Goal: Task Accomplishment & Management: Manage account settings

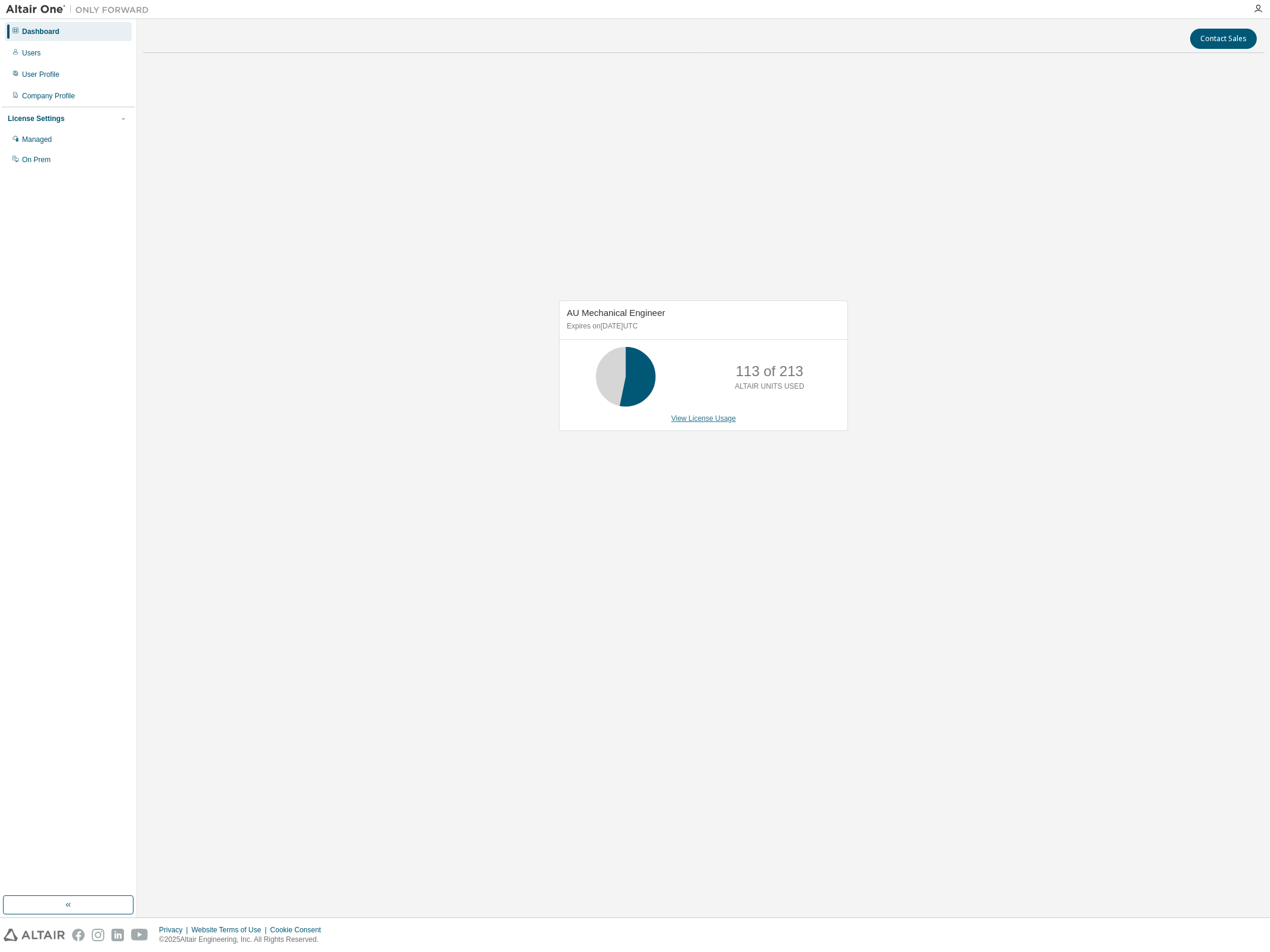
click at [686, 414] on link "View License Usage" at bounding box center [703, 418] width 65 height 8
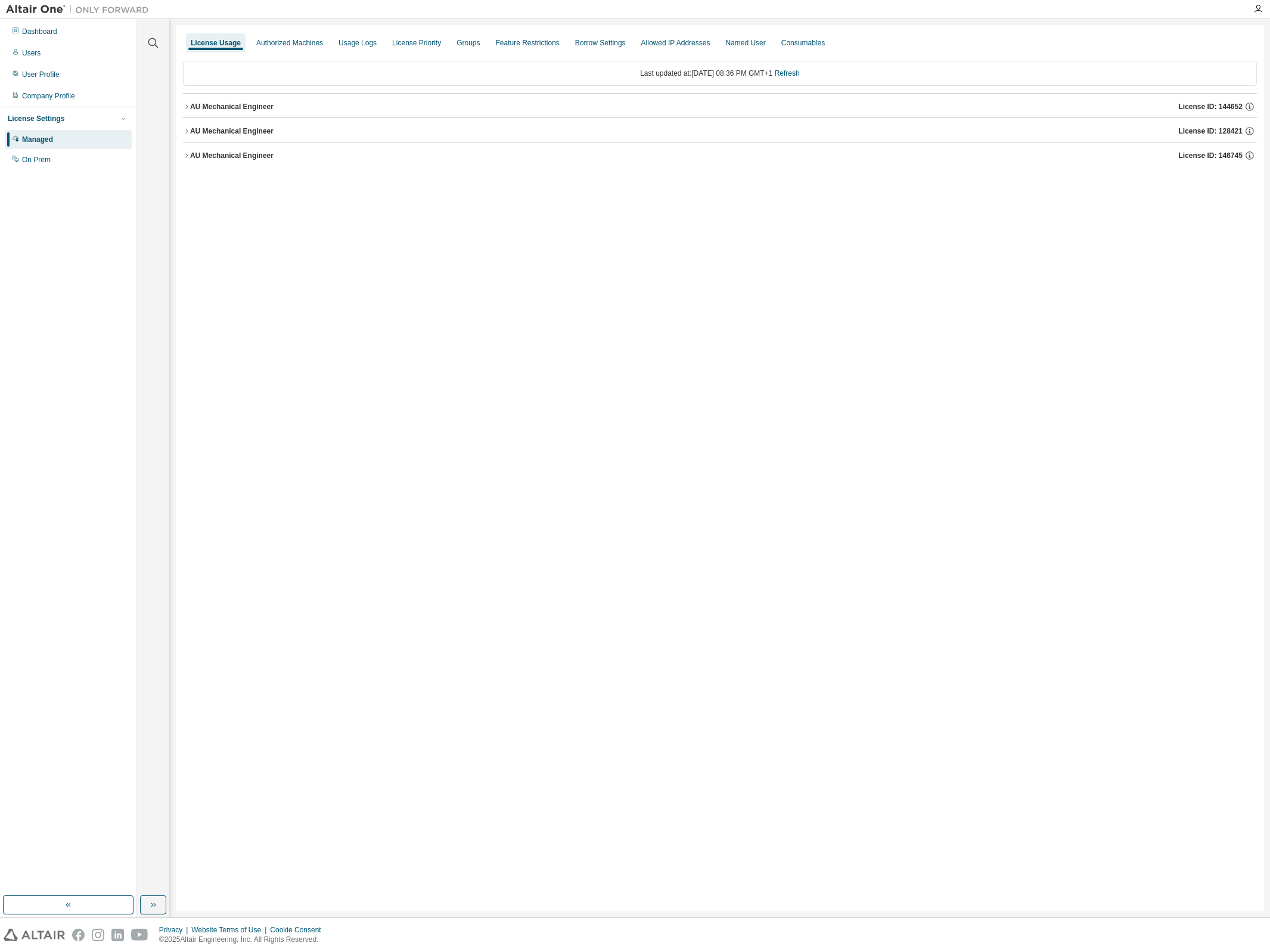
click at [187, 163] on button "AU Mechanical Engineer License ID: 146745" at bounding box center [720, 155] width 1074 height 26
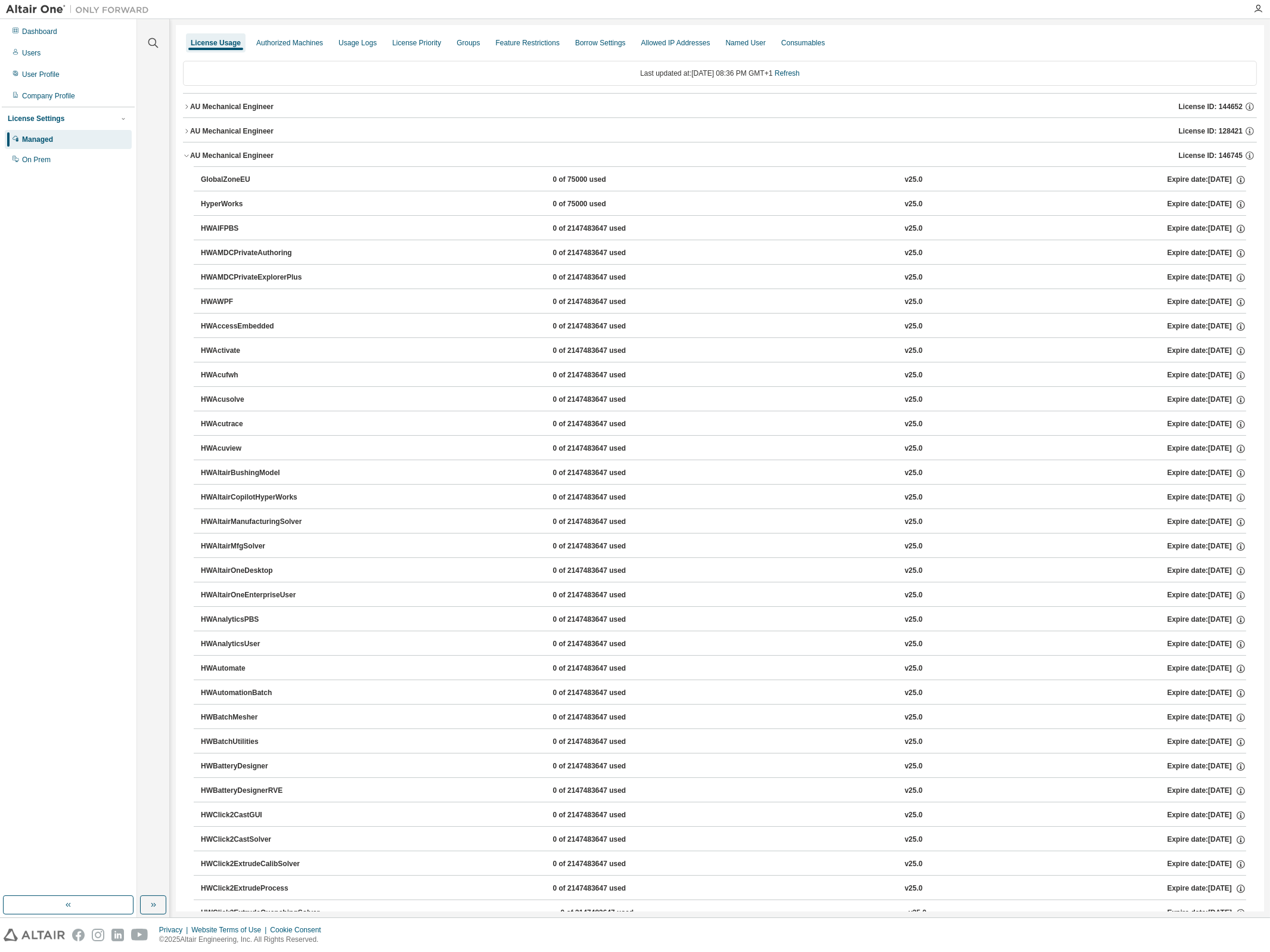
click at [187, 163] on button "AU Mechanical Engineer License ID: 146745" at bounding box center [720, 155] width 1074 height 26
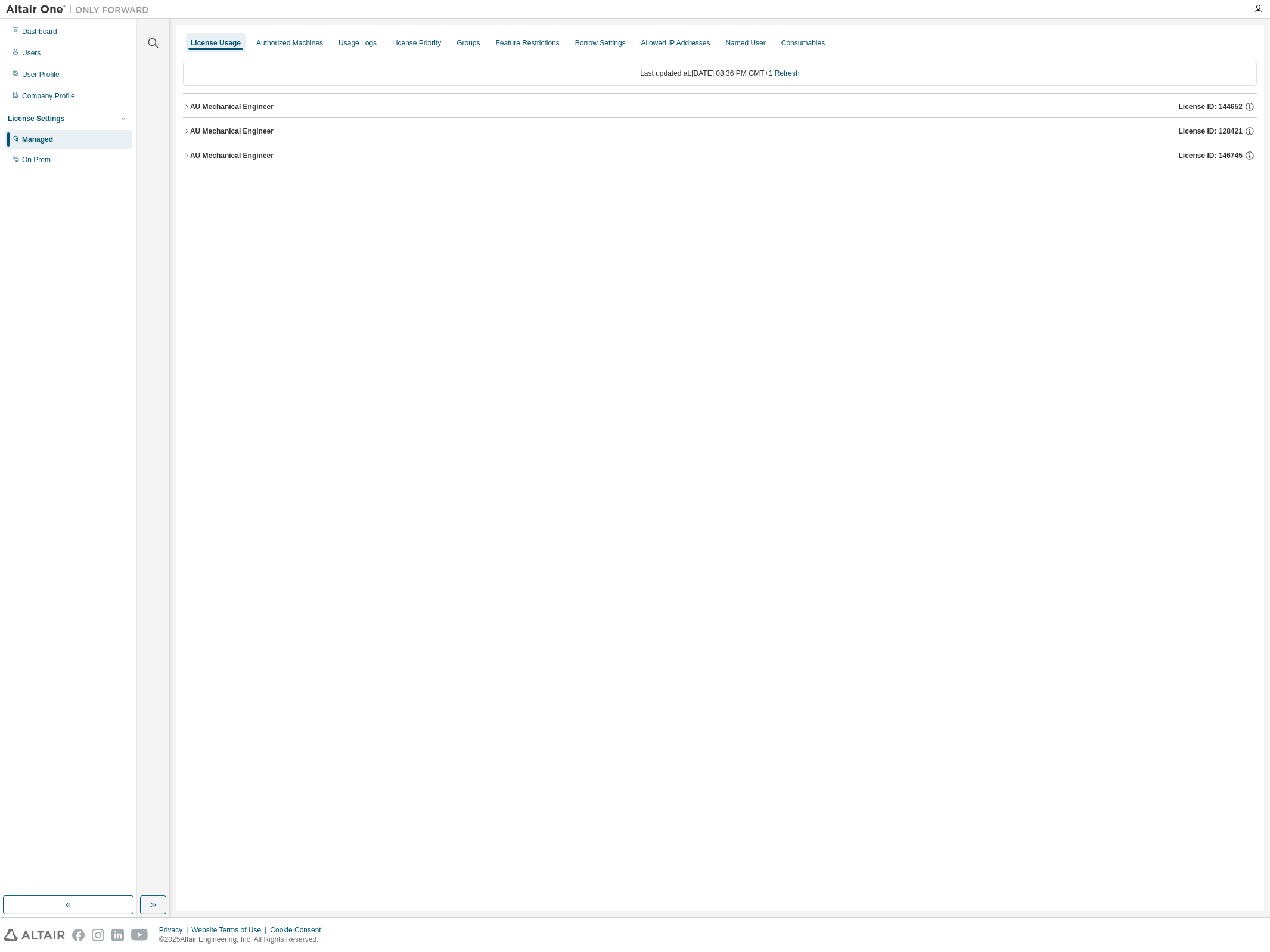
click at [191, 109] on div "AU Mechanical Engineer" at bounding box center [232, 107] width 84 height 9
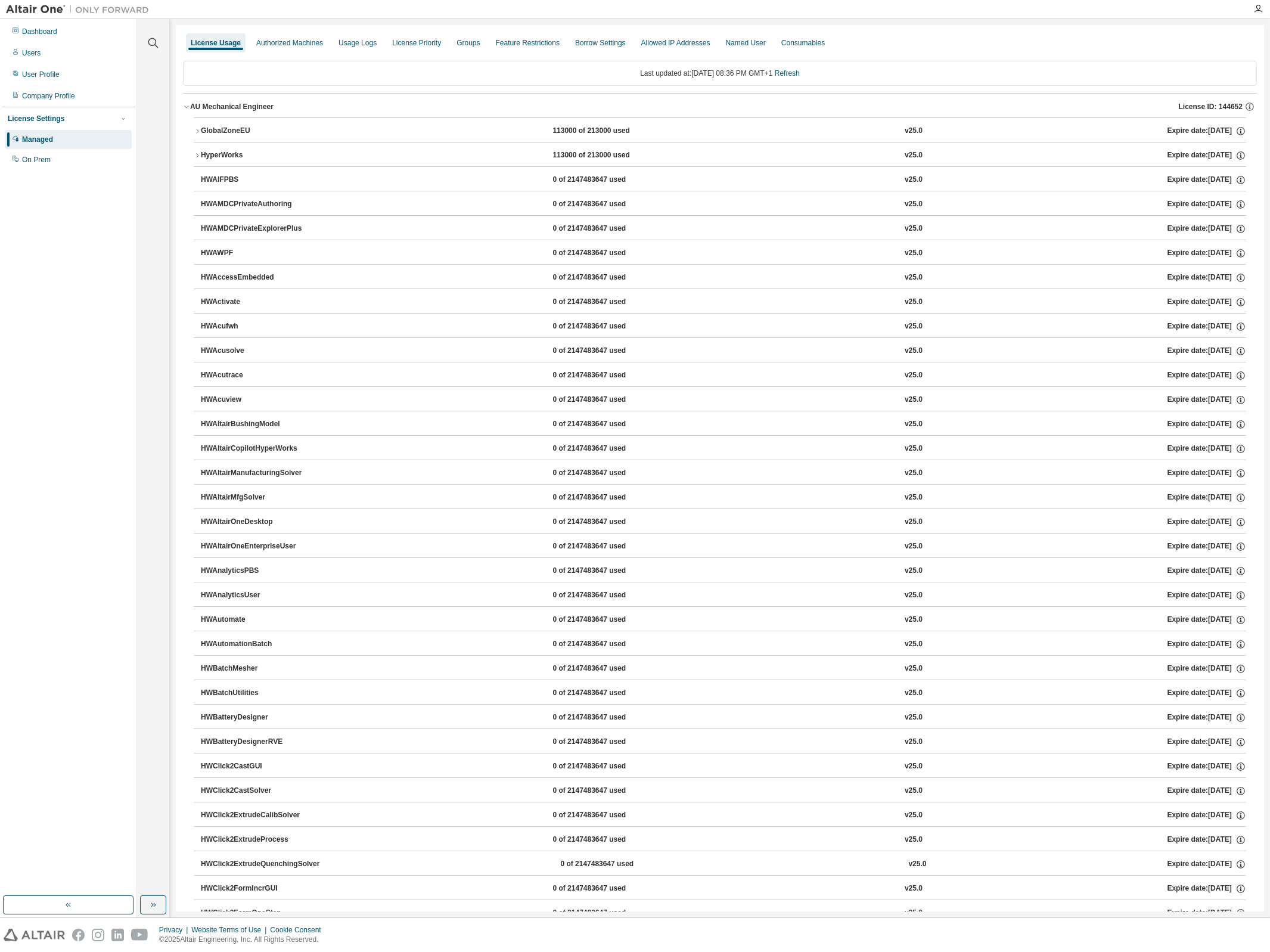
click at [195, 129] on icon "button" at bounding box center [197, 131] width 7 height 7
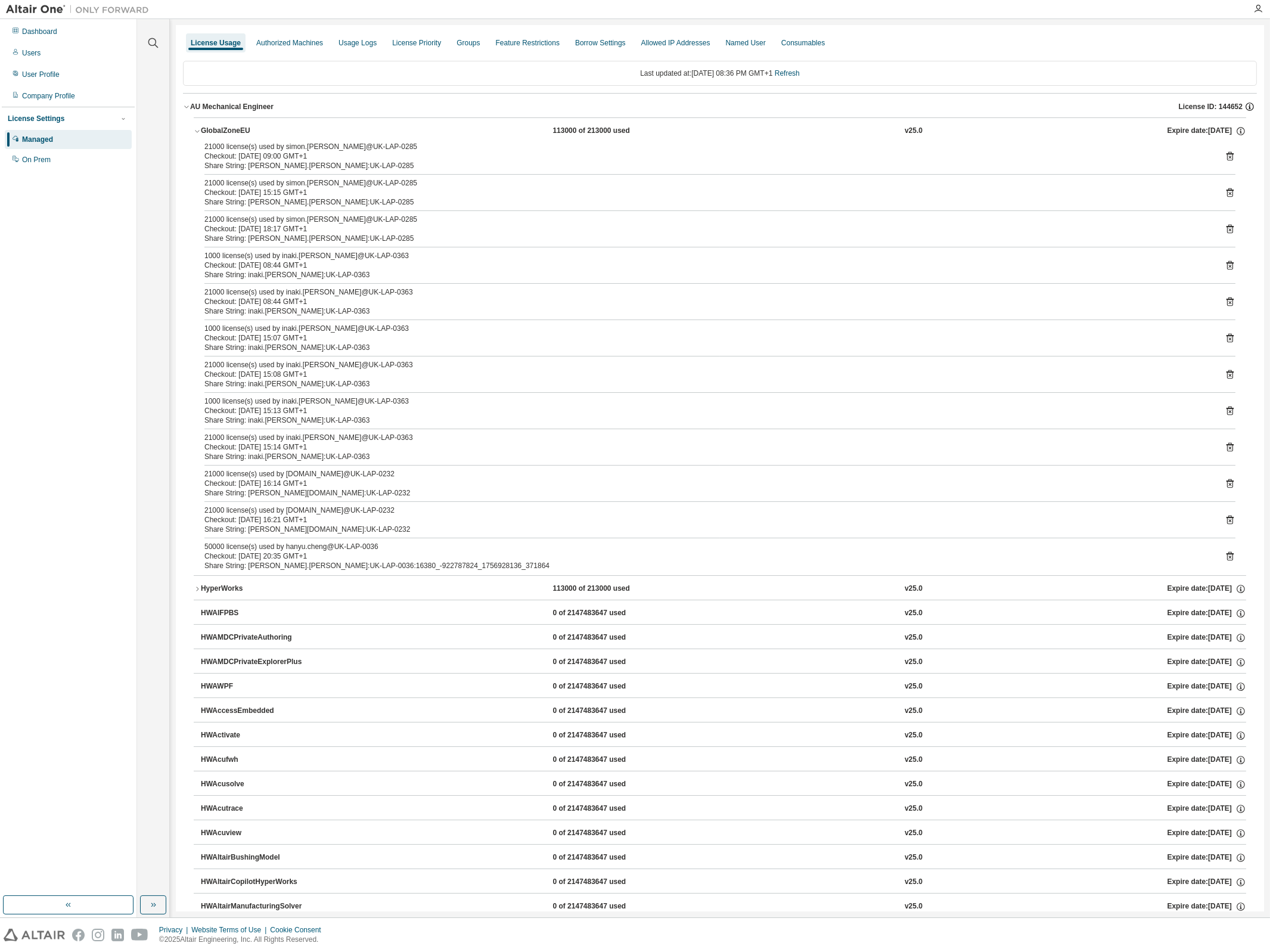
click at [1246, 105] on icon "button" at bounding box center [1250, 107] width 11 height 11
click at [550, 101] on div "AU Mechanical Engineer License ID: 144652" at bounding box center [723, 107] width 1067 height 11
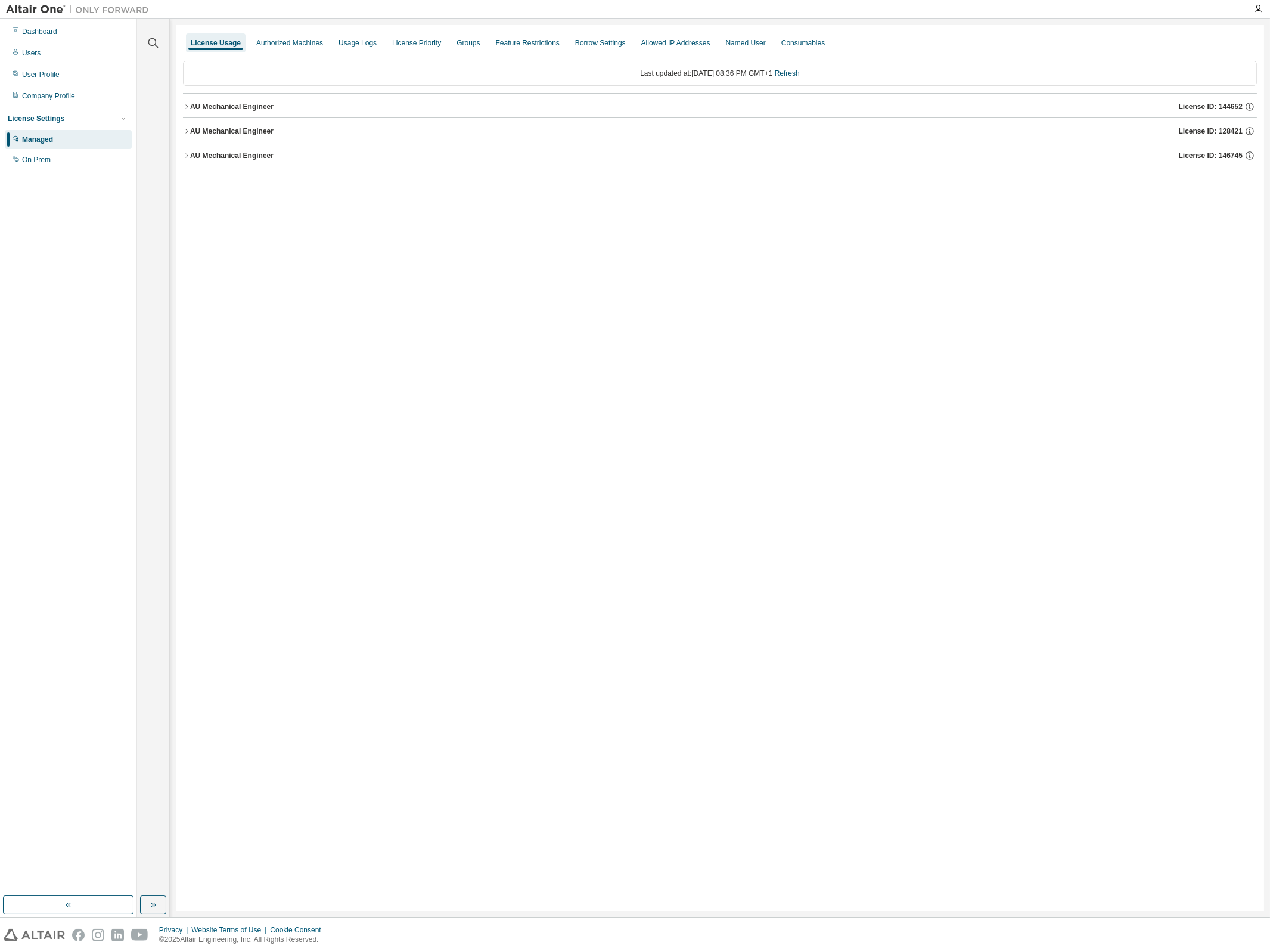
click at [536, 95] on button "AU Mechanical Engineer License ID: 144652" at bounding box center [720, 107] width 1074 height 26
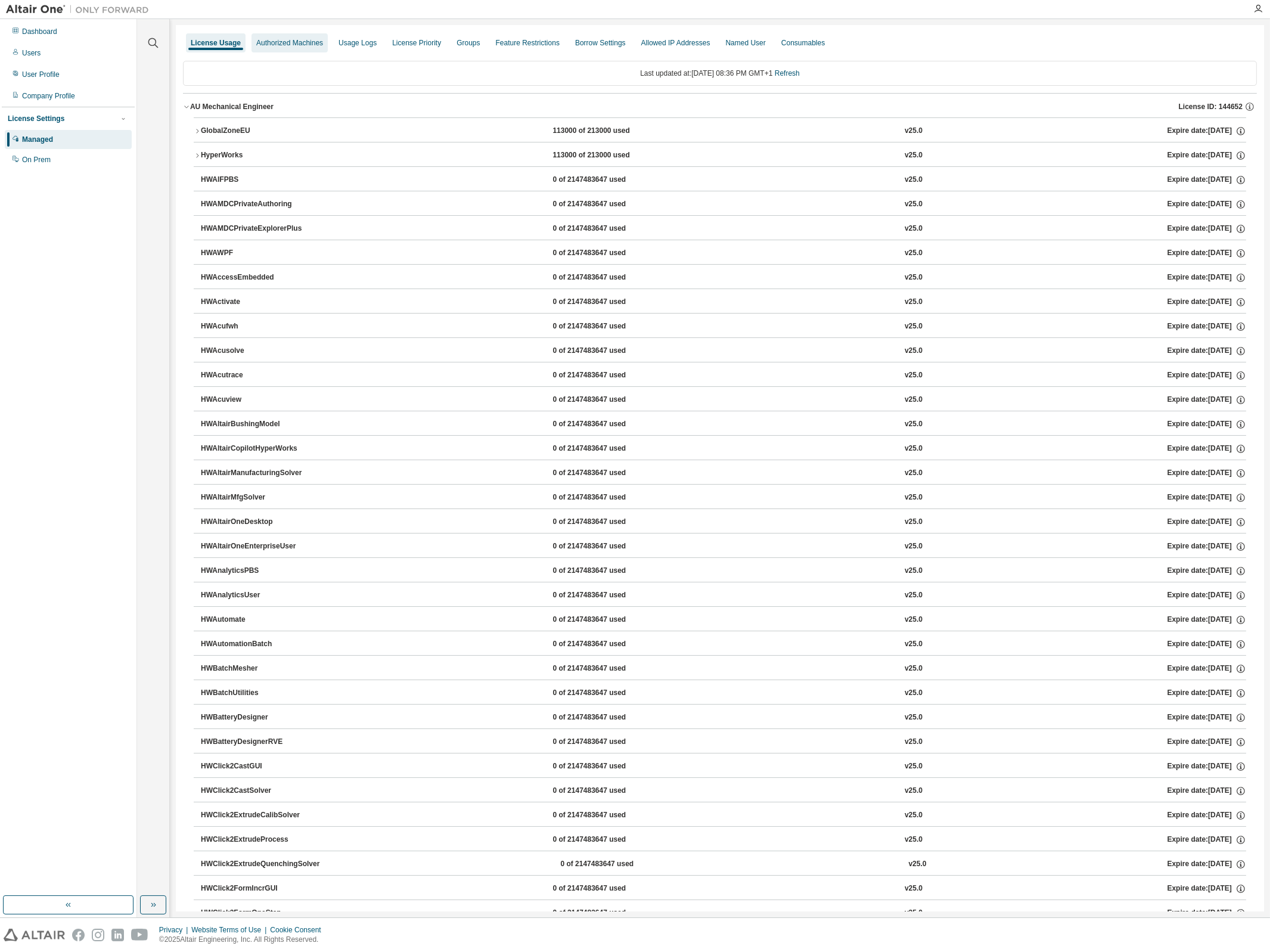
click at [293, 47] on div "Authorized Machines" at bounding box center [289, 43] width 67 height 9
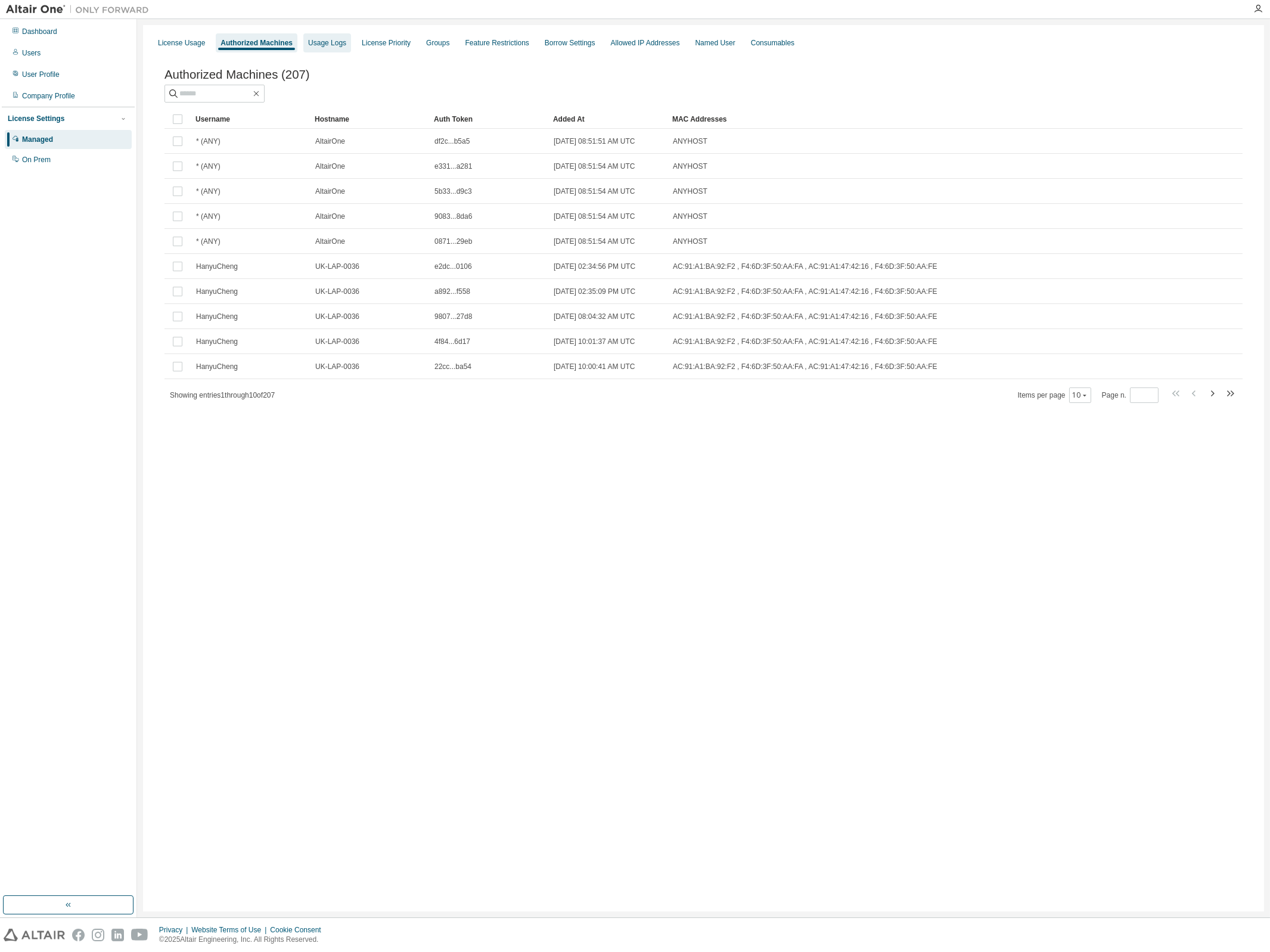
click at [326, 46] on div "Usage Logs" at bounding box center [327, 43] width 38 height 9
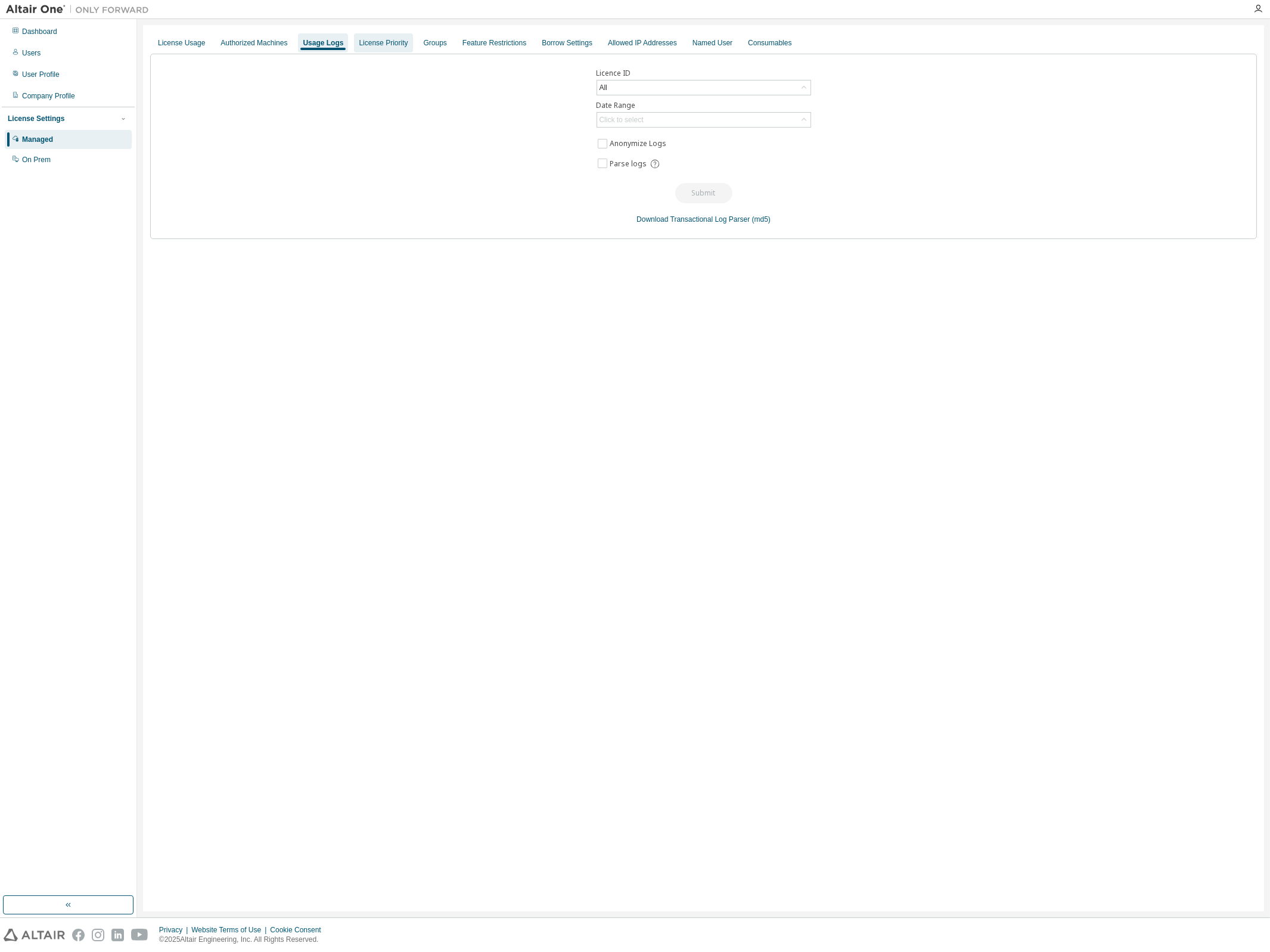
click at [367, 46] on div "License Priority" at bounding box center [383, 43] width 49 height 9
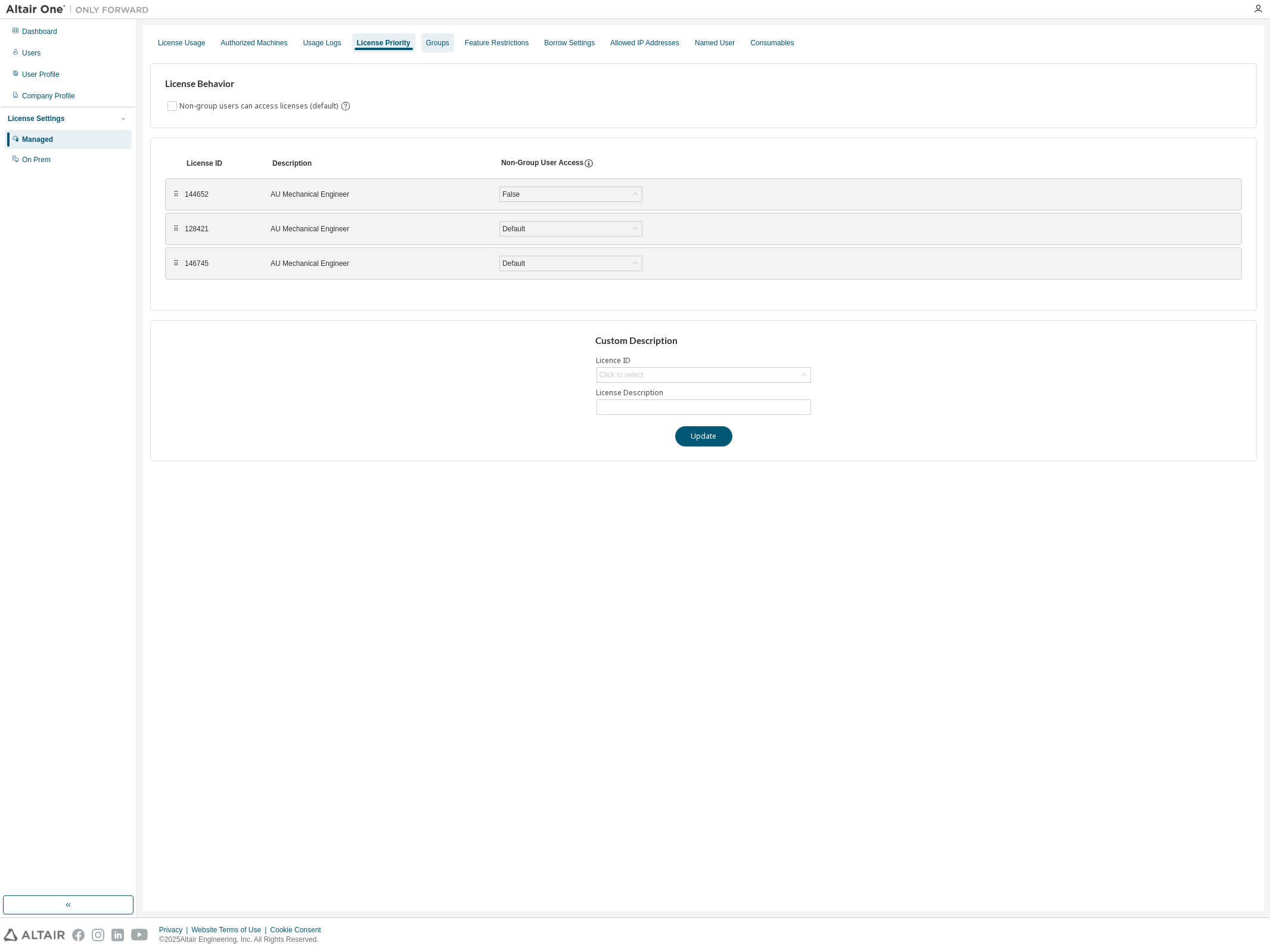
click at [428, 45] on div "Groups" at bounding box center [438, 43] width 23 height 9
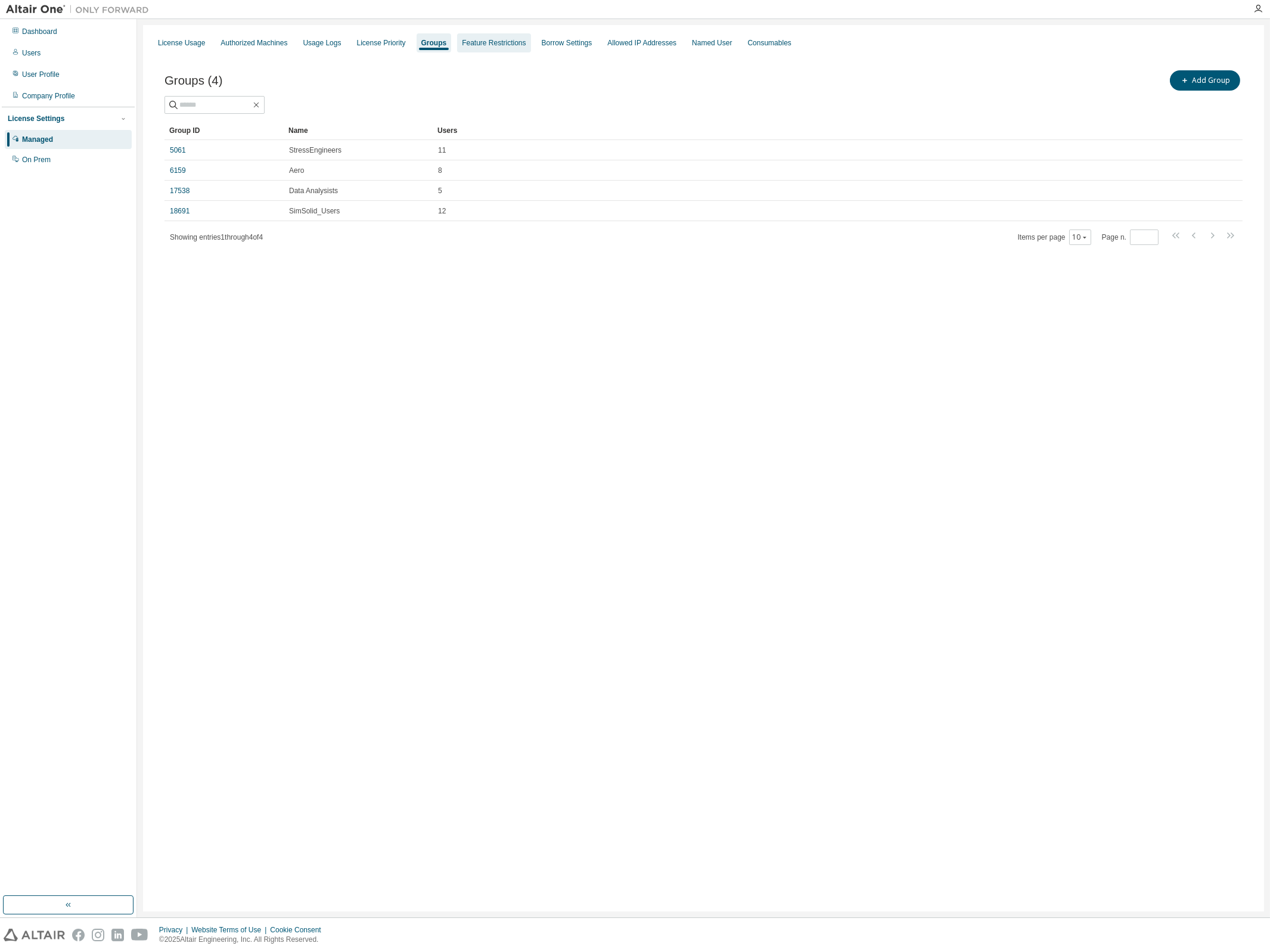
click at [473, 43] on div "Feature Restrictions" at bounding box center [494, 43] width 63 height 9
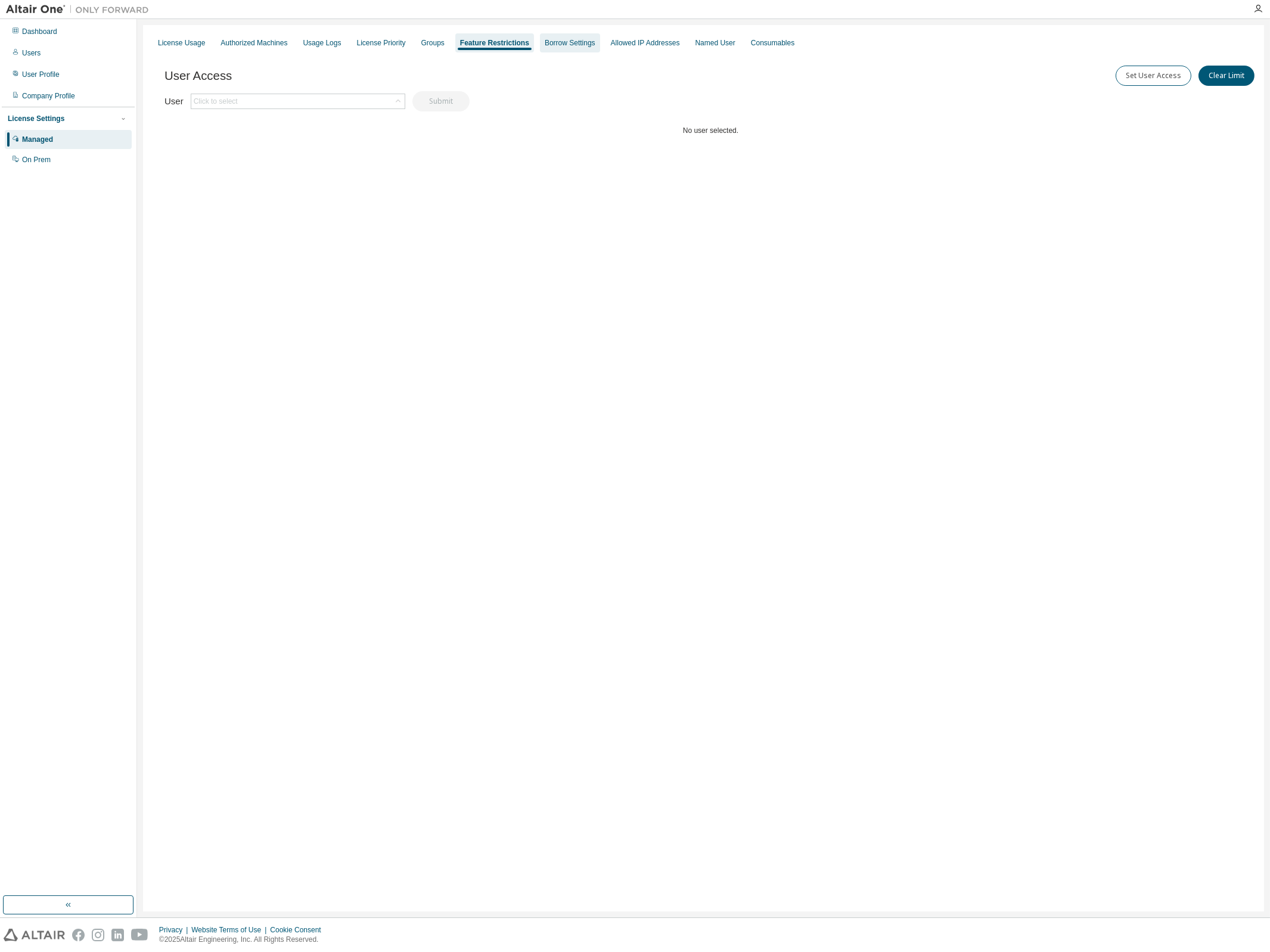
click at [555, 41] on div "Borrow Settings" at bounding box center [569, 43] width 51 height 9
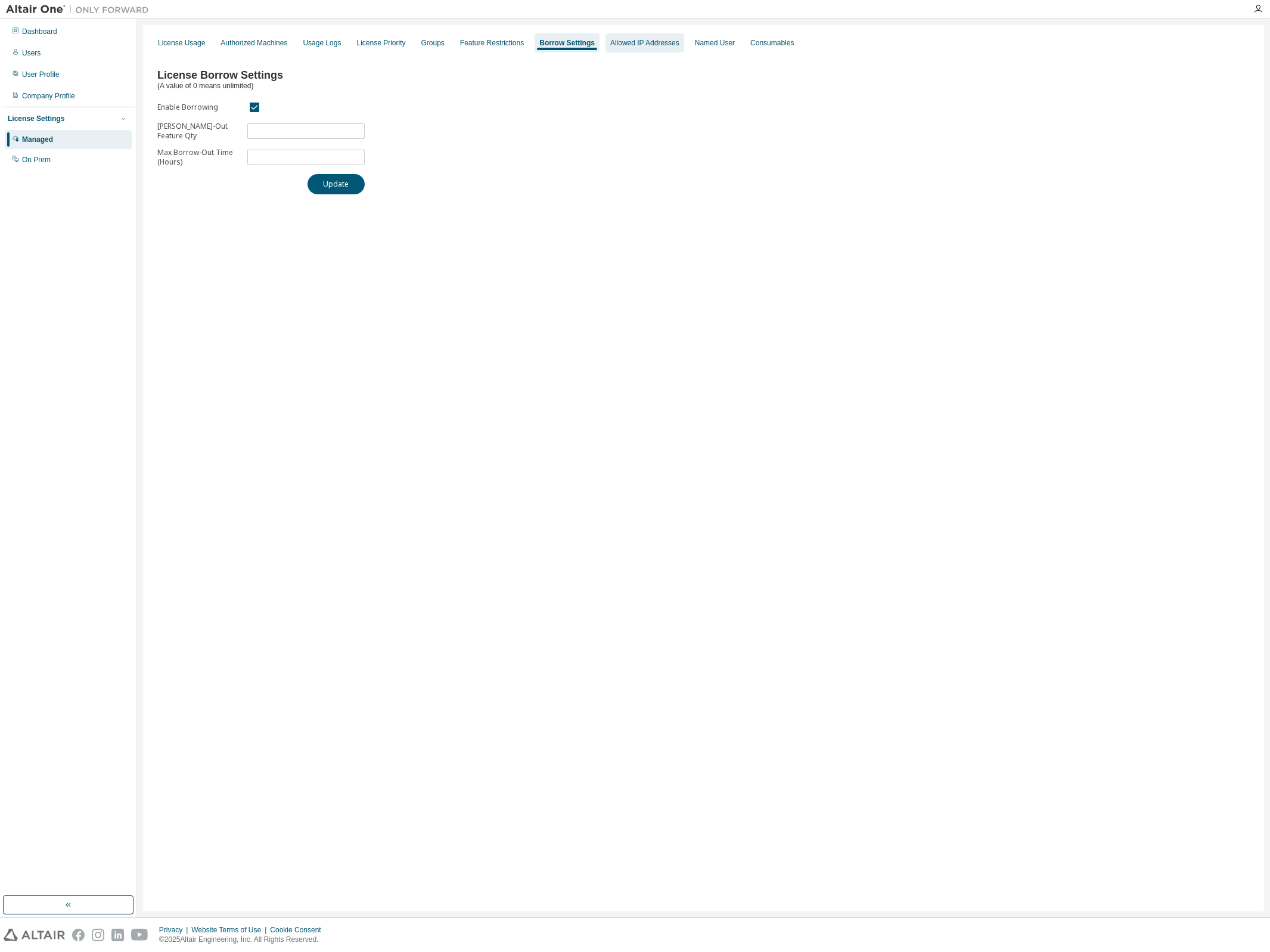
click at [633, 39] on div "Allowed IP Addresses" at bounding box center [644, 43] width 69 height 9
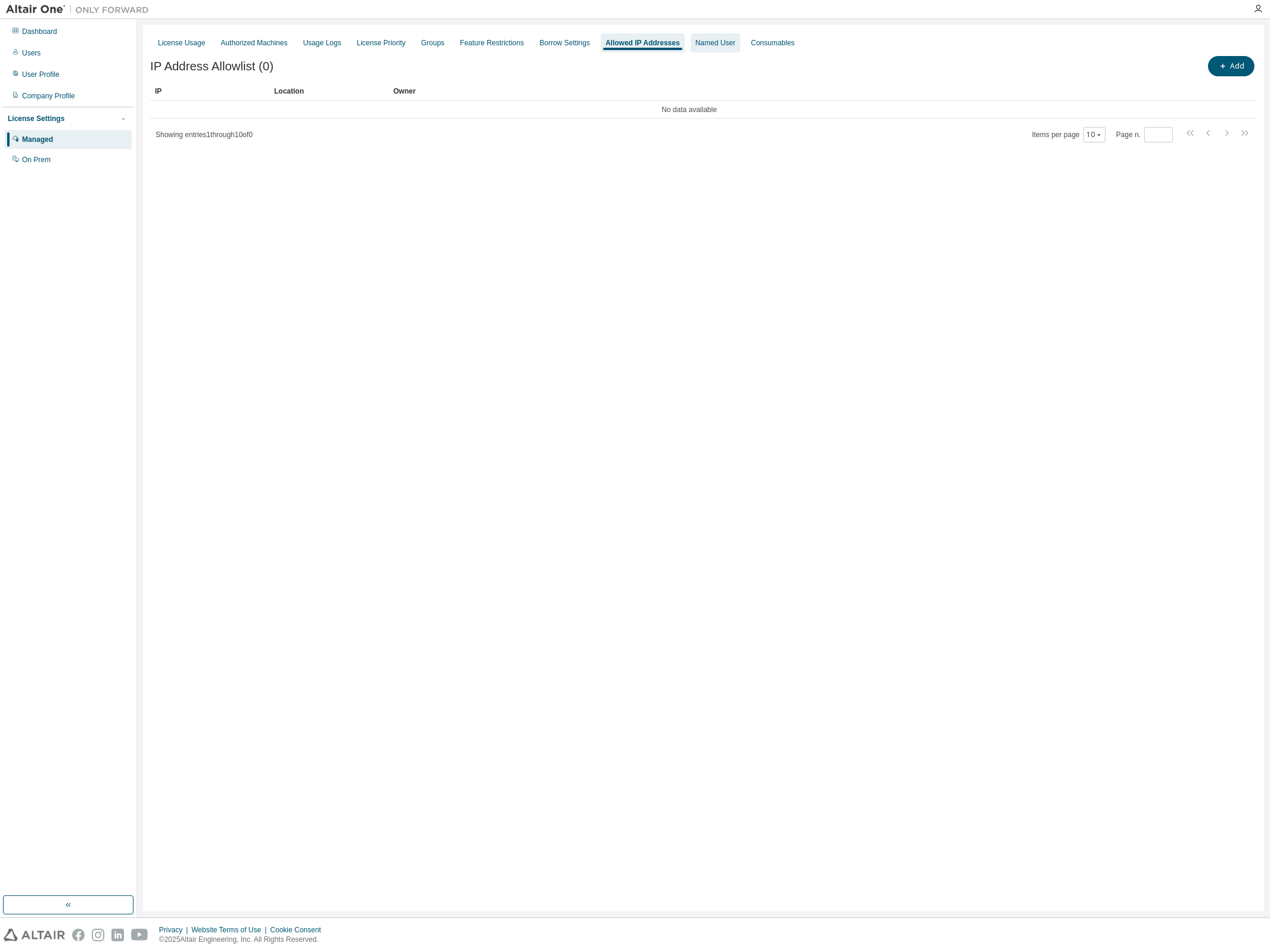
click at [705, 39] on div "Named User" at bounding box center [715, 43] width 40 height 9
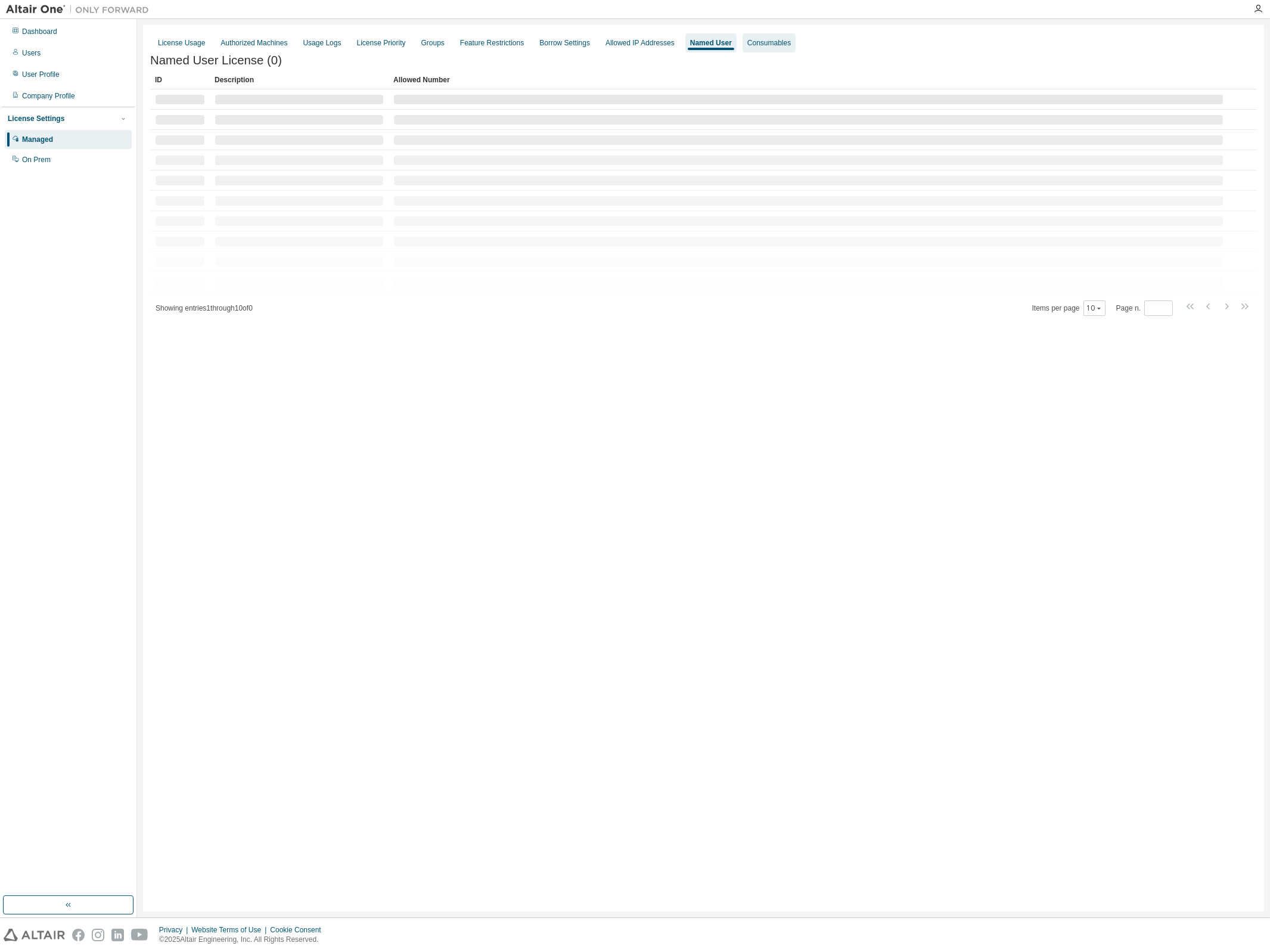
click at [752, 42] on div "Consumables" at bounding box center [769, 43] width 43 height 9
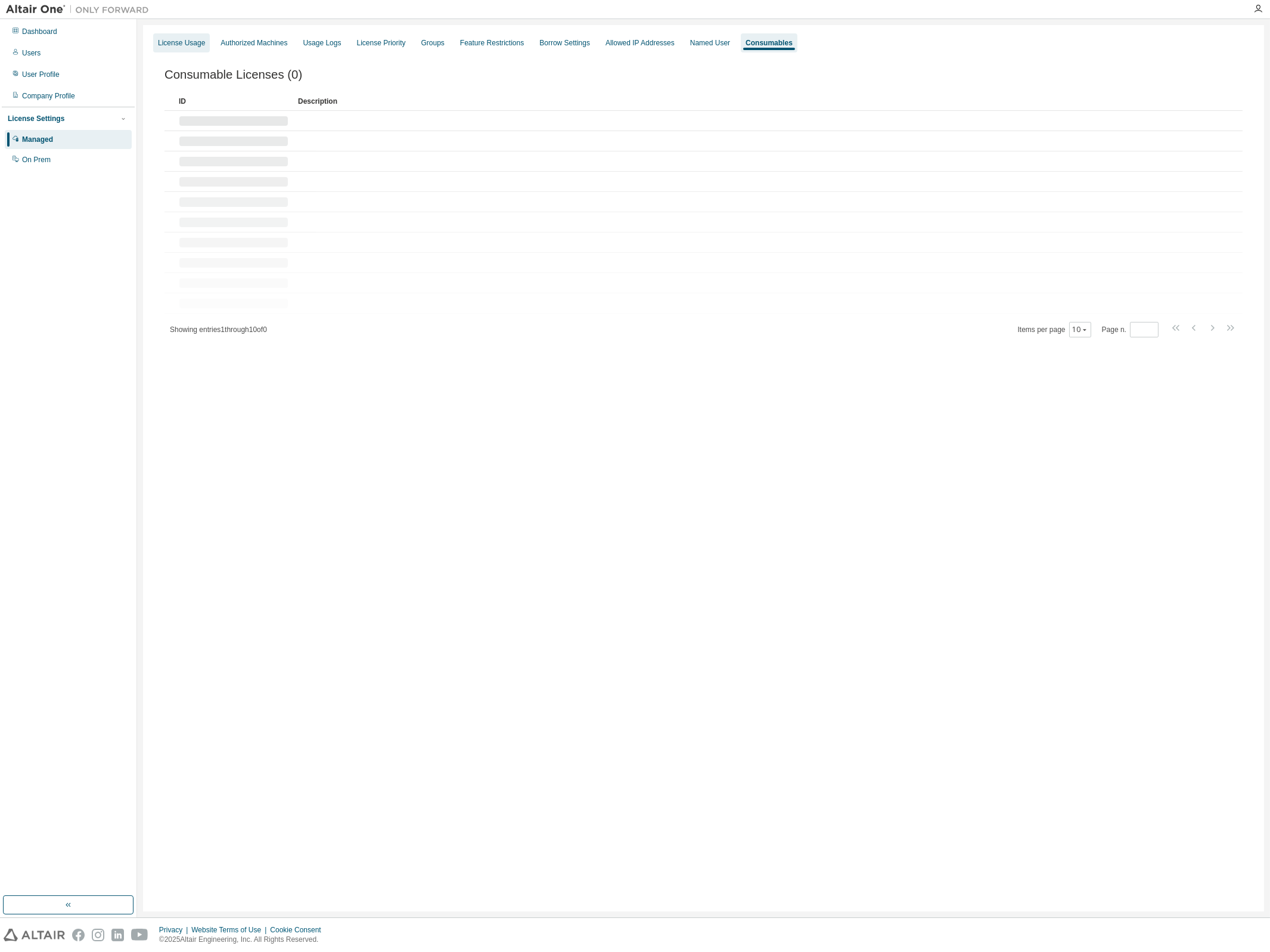
click at [177, 43] on div "License Usage" at bounding box center [182, 43] width 47 height 9
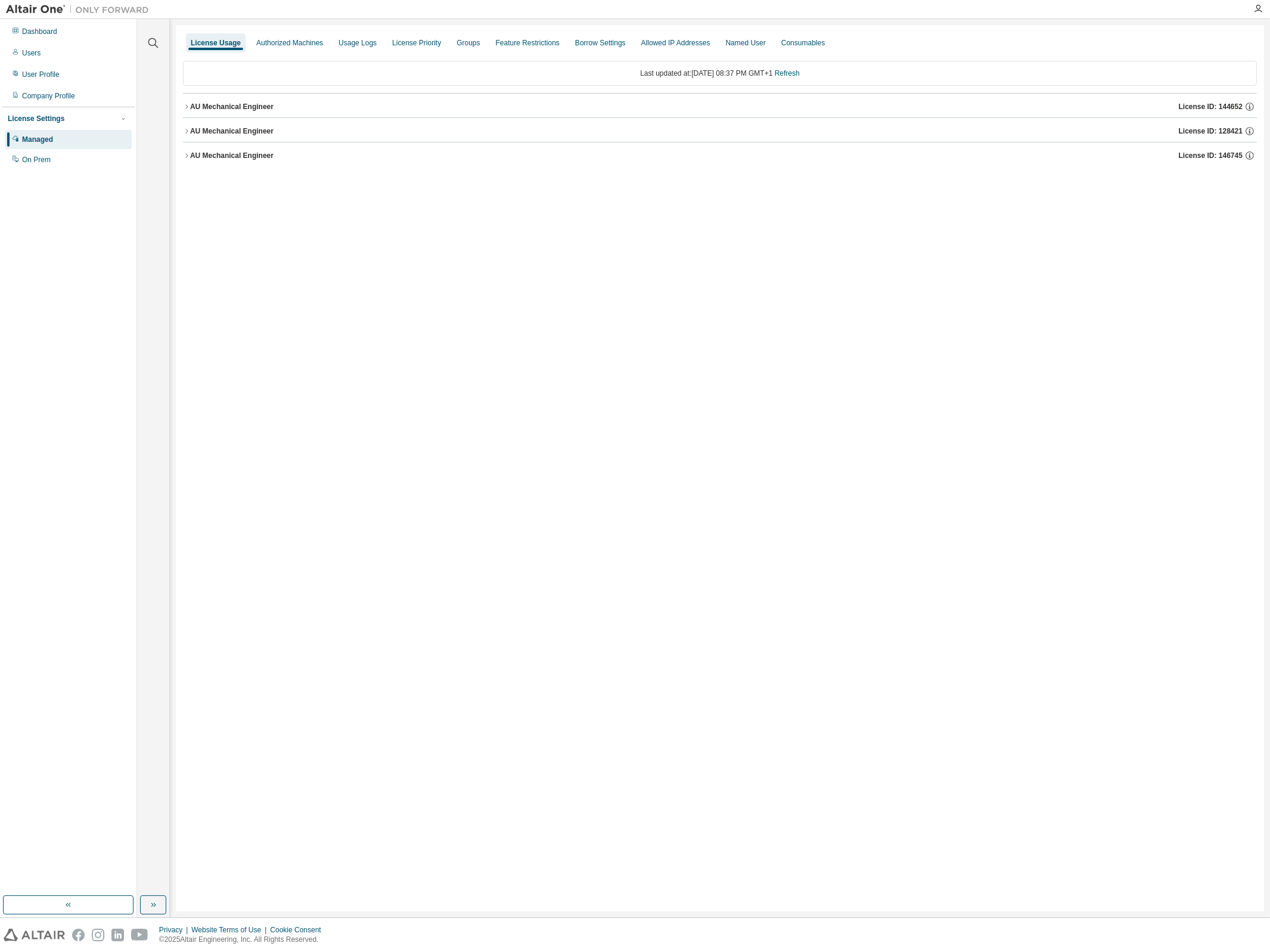
click at [210, 111] on div "AU Mechanical Engineer License ID: 144652" at bounding box center [723, 107] width 1067 height 11
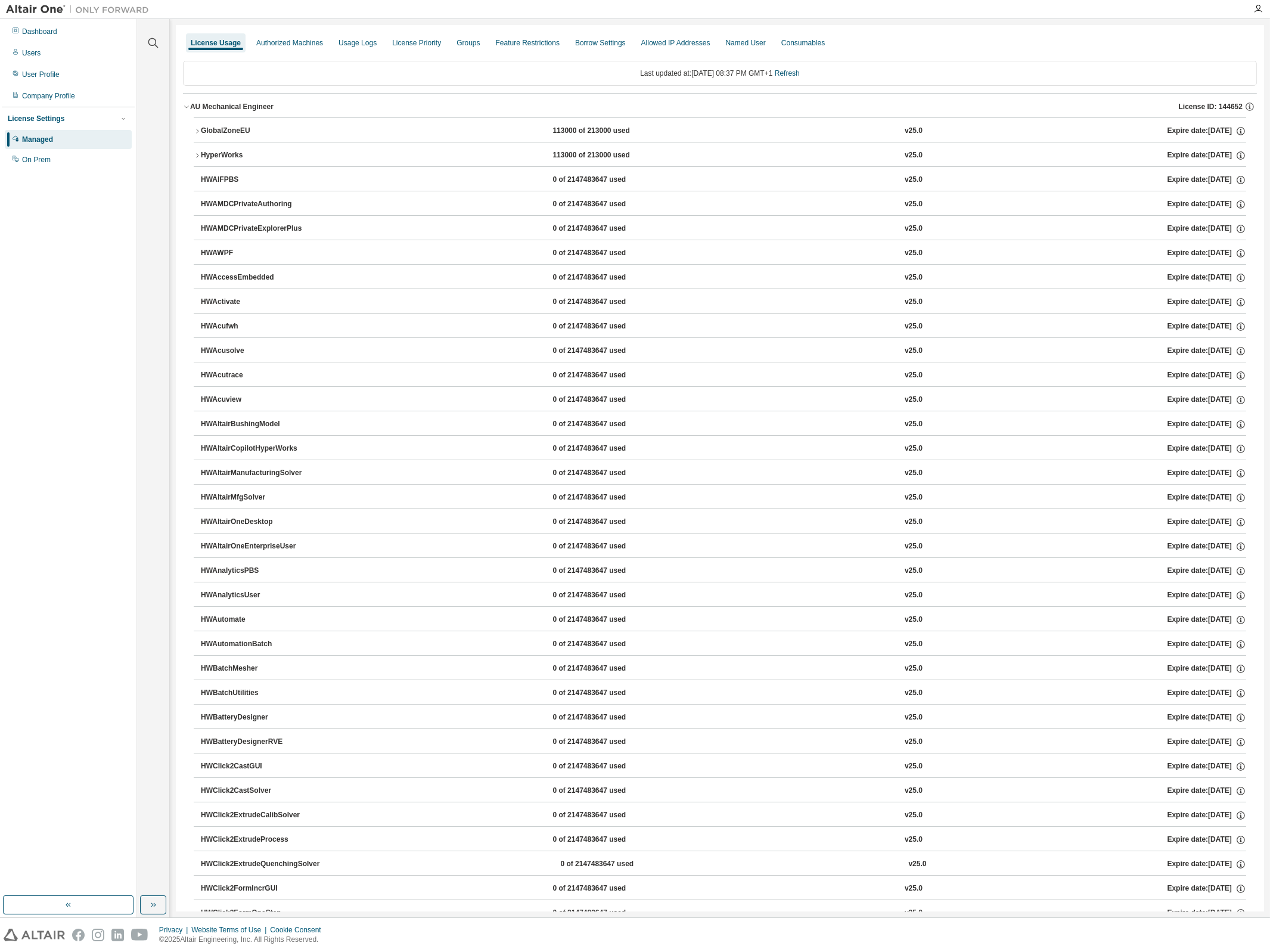
click at [212, 121] on button "GlobalZoneEU 113000 of 213000 used v25.0 Expire date: 2026-06-15" at bounding box center [720, 131] width 1052 height 26
